Goal: Task Accomplishment & Management: Manage account settings

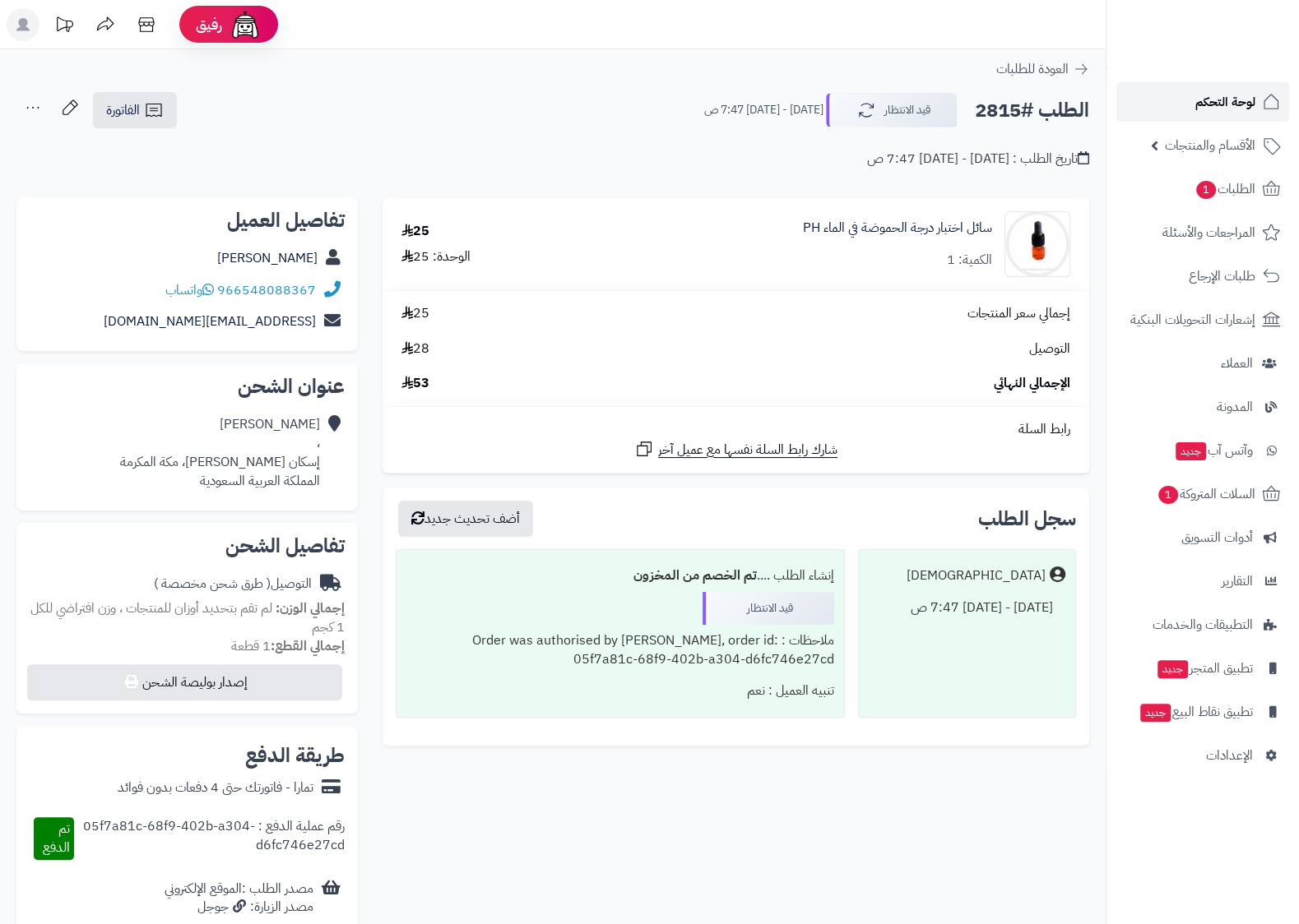
click at [1236, 93] on span "لوحة التحكم" at bounding box center [1225, 102] width 60 height 23
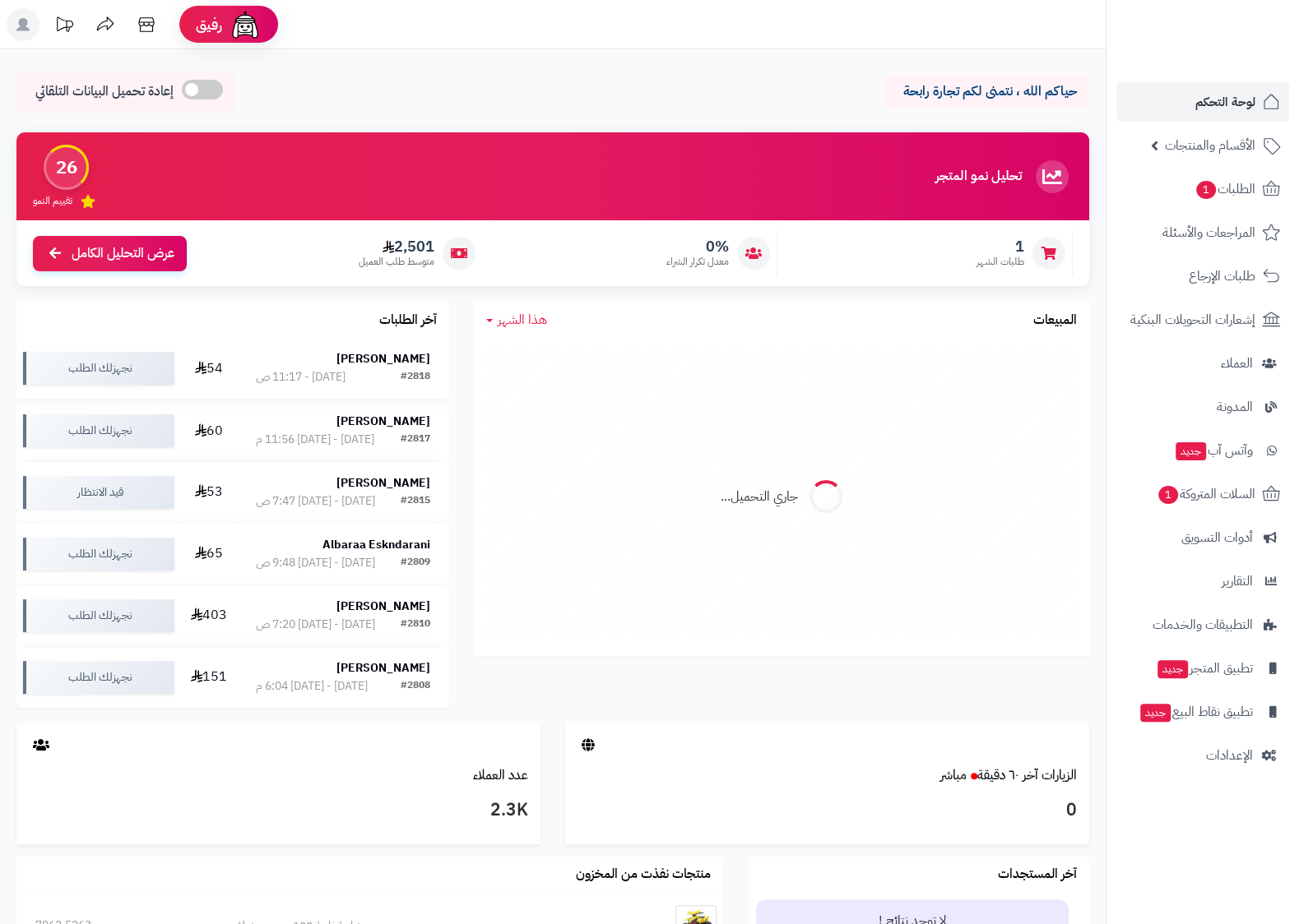
click at [304, 371] on div "[DATE] - 11:17 ص" at bounding box center [300, 376] width 90 height 16
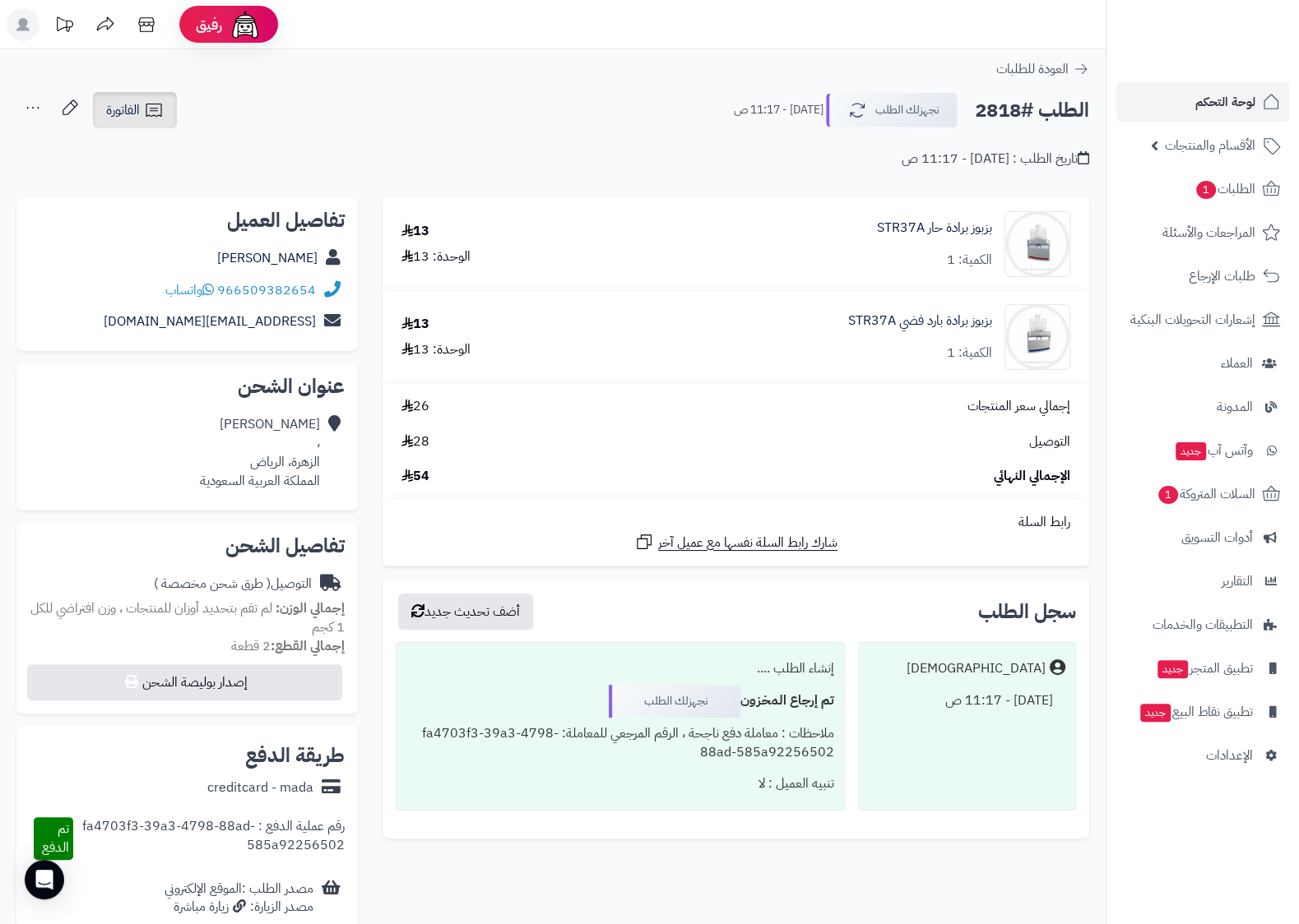
click at [170, 116] on link "الفاتورة" at bounding box center [135, 110] width 84 height 36
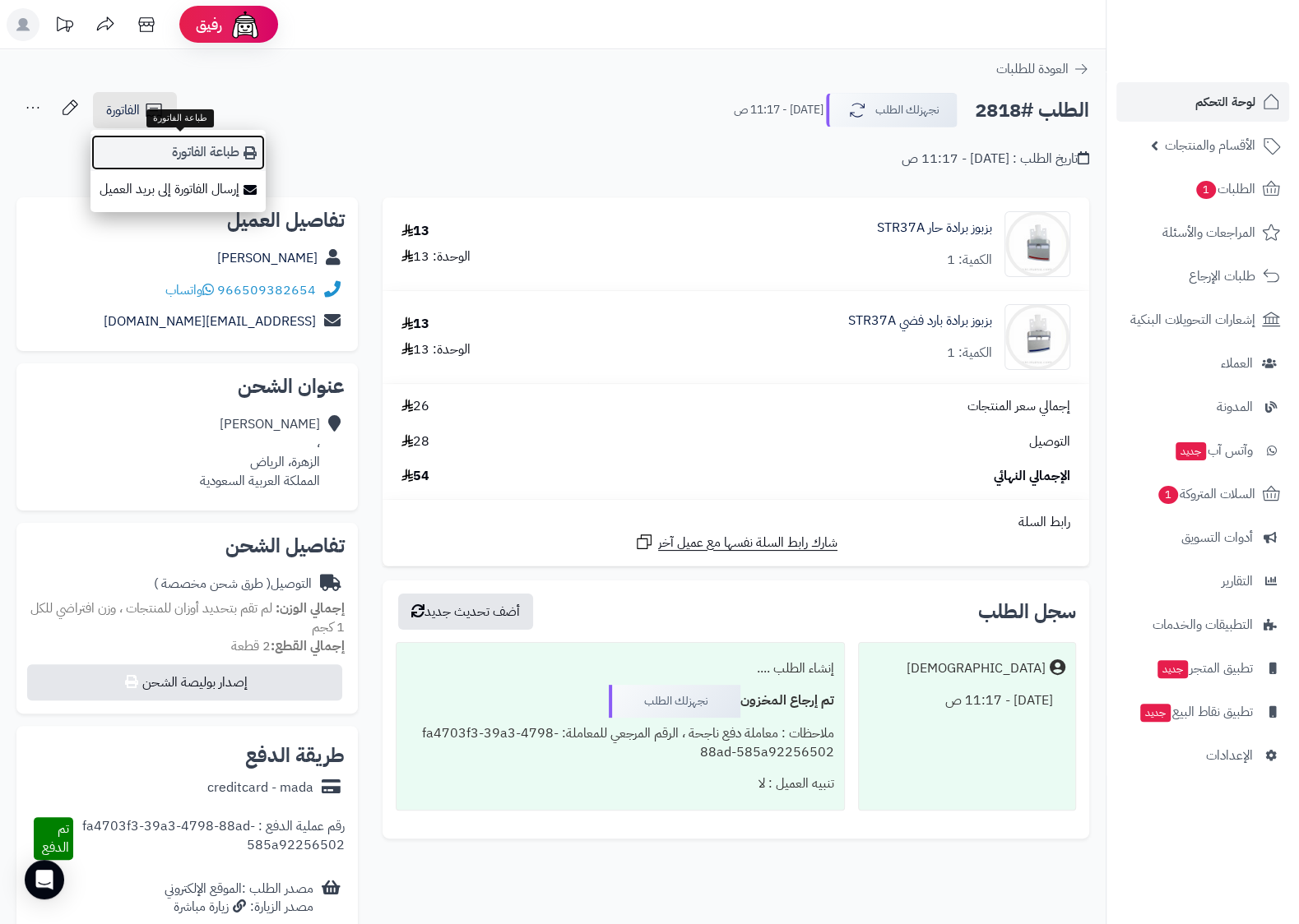
click at [213, 159] on link "طباعة الفاتورة" at bounding box center [178, 152] width 175 height 37
